Goal: Task Accomplishment & Management: Use online tool/utility

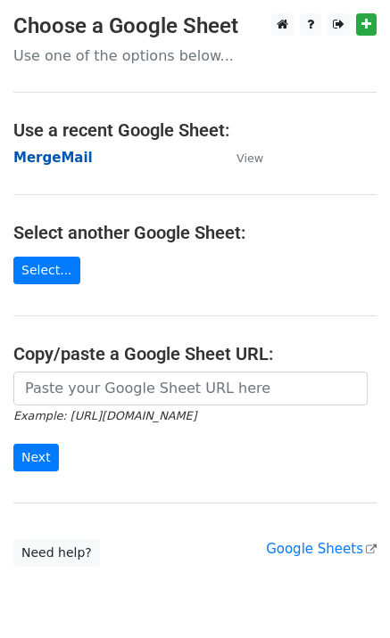
click at [72, 157] on strong "MergeMail" at bounding box center [52, 158] width 79 height 16
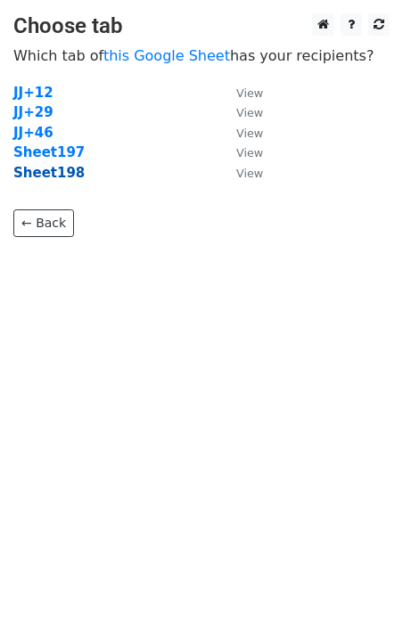
click at [60, 179] on strong "Sheet198" at bounding box center [48, 173] width 71 height 16
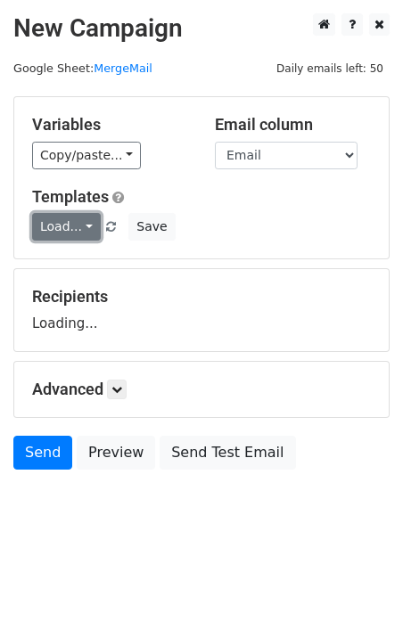
click at [74, 221] on link "Load..." at bounding box center [66, 227] width 69 height 28
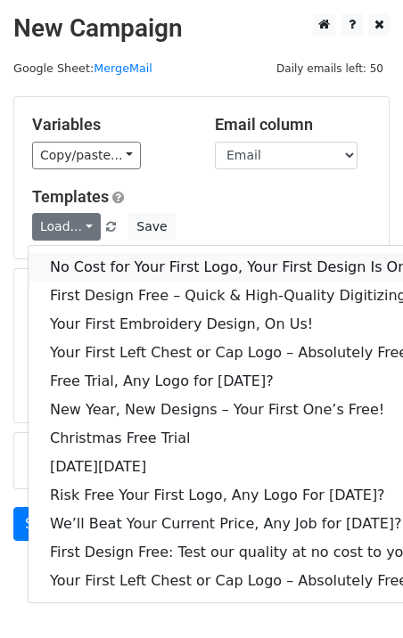
drag, startPoint x: 119, startPoint y: 255, endPoint x: 62, endPoint y: 274, distance: 59.2
click at [119, 256] on link "No Cost for Your First Logo, Your First Design Is On Us!" at bounding box center [243, 267] width 428 height 29
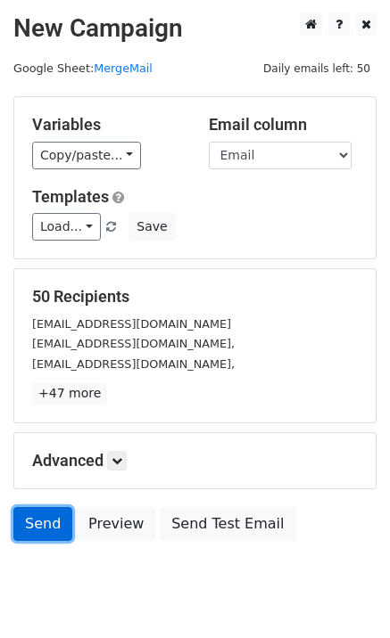
click at [38, 522] on link "Send" at bounding box center [42, 524] width 59 height 34
